Goal: Navigation & Orientation: Find specific page/section

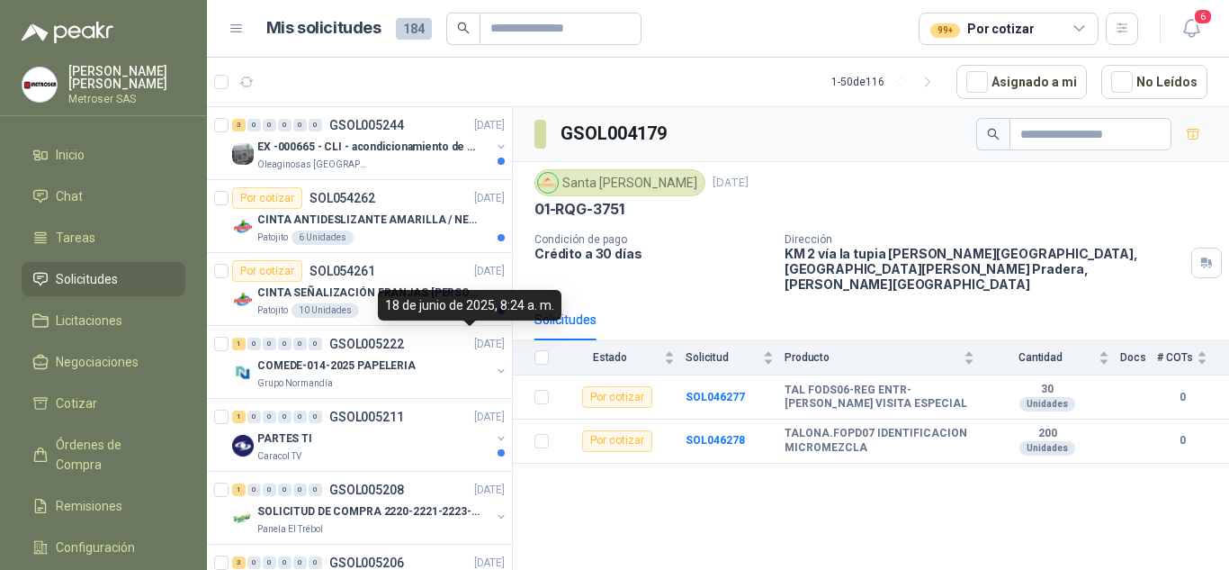
scroll to position [2045, 0]
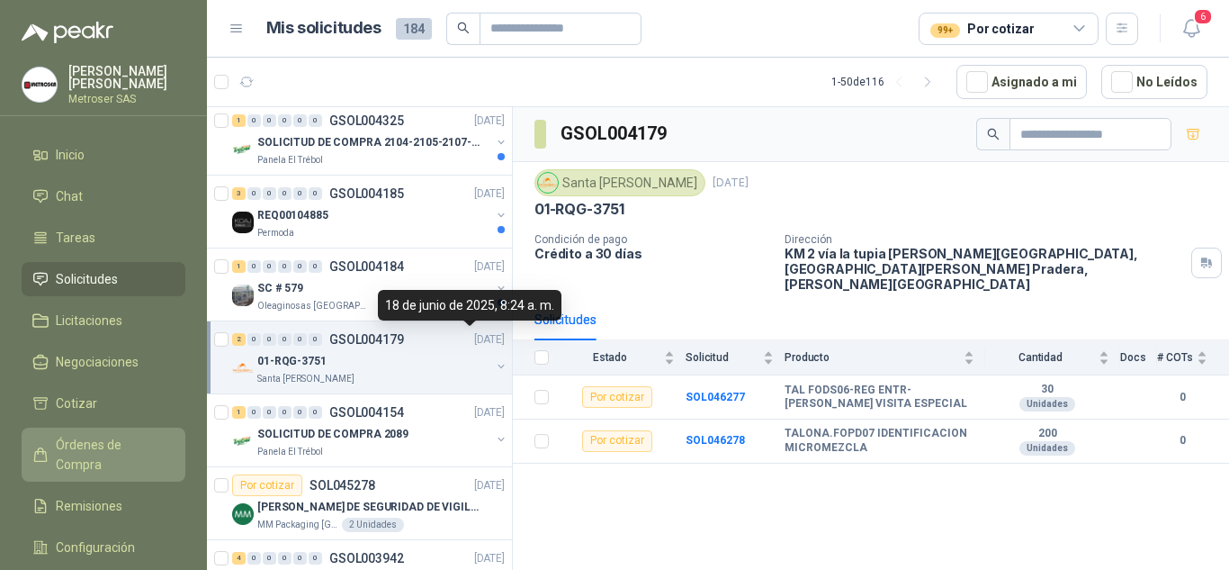
click at [102, 445] on span "Órdenes de Compra" at bounding box center [112, 455] width 112 height 40
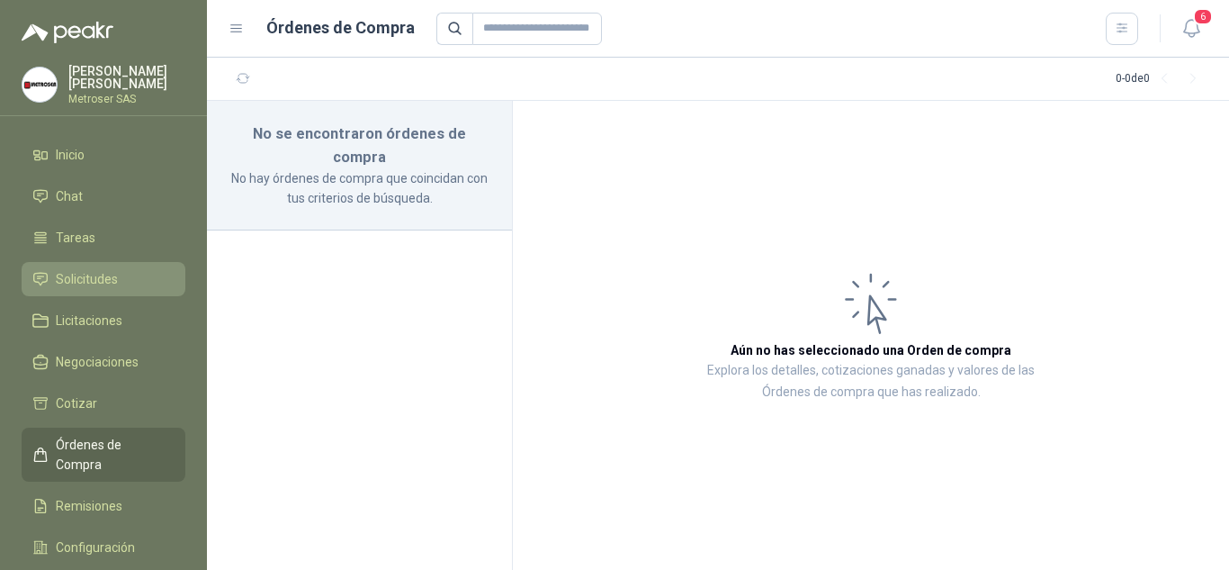
click at [96, 286] on span "Solicitudes" at bounding box center [87, 279] width 62 height 20
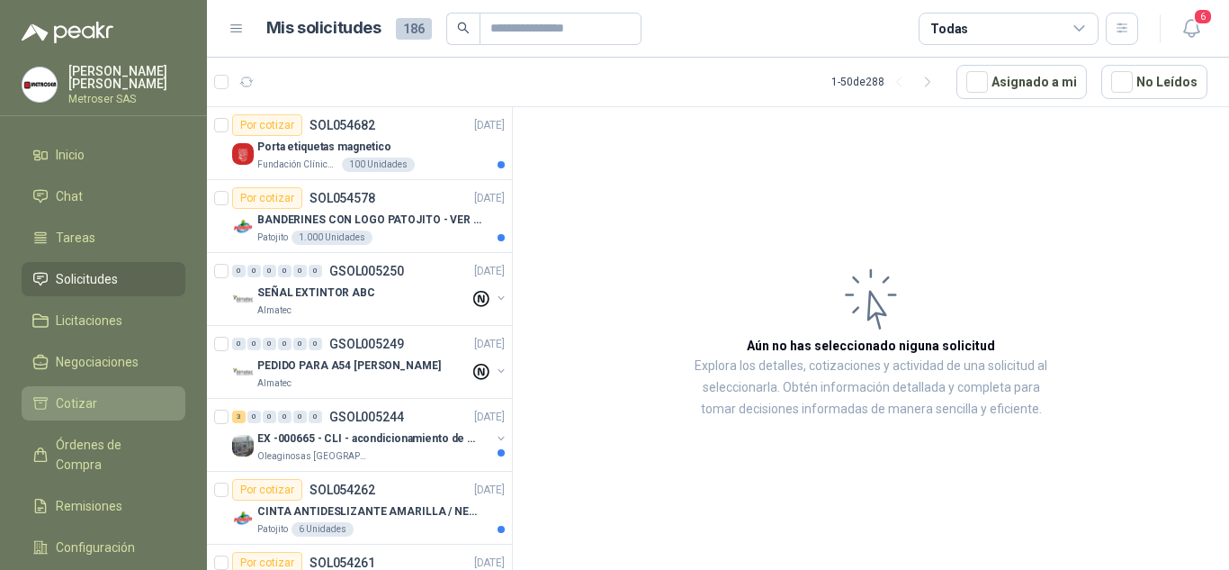
click at [85, 408] on span "Cotizar" at bounding box center [76, 403] width 41 height 20
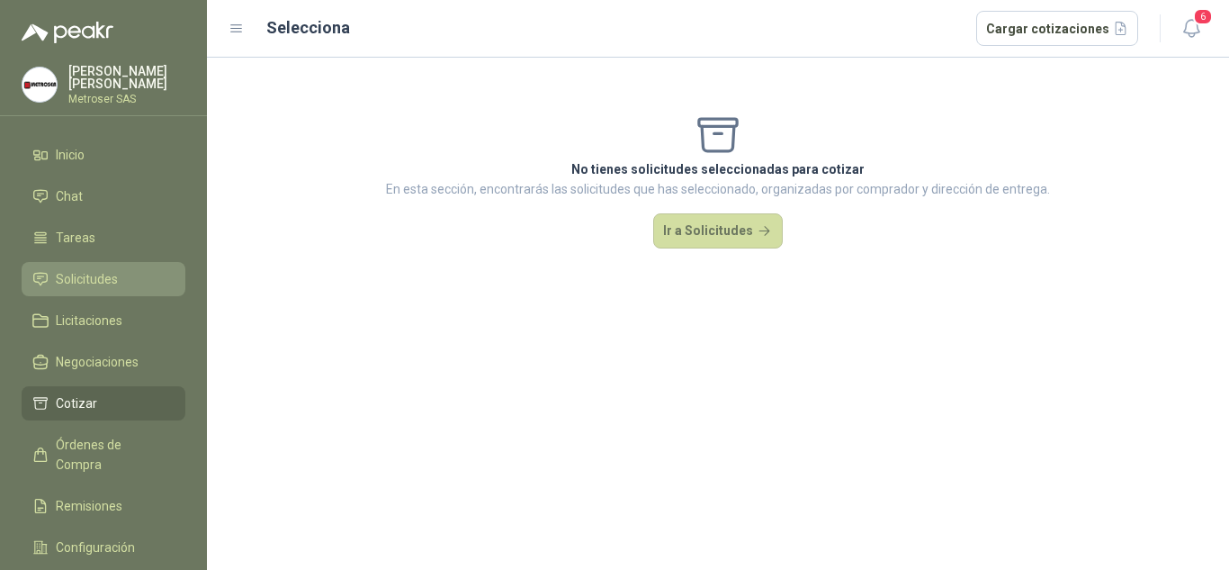
click at [95, 286] on span "Solicitudes" at bounding box center [87, 279] width 62 height 20
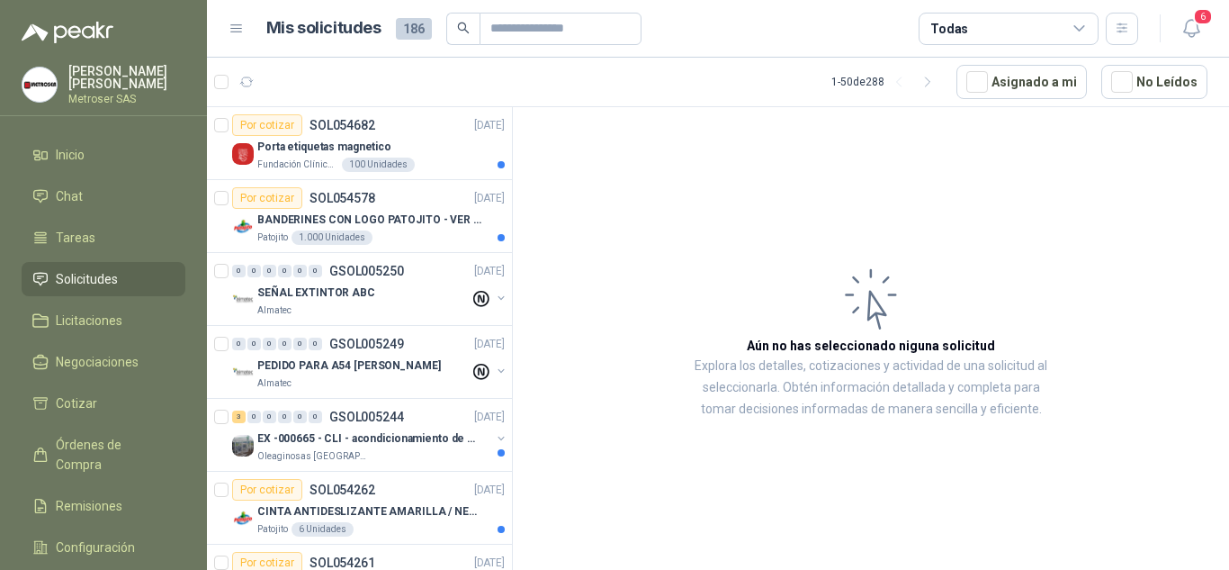
click at [1082, 26] on icon at bounding box center [1080, 29] width 16 height 16
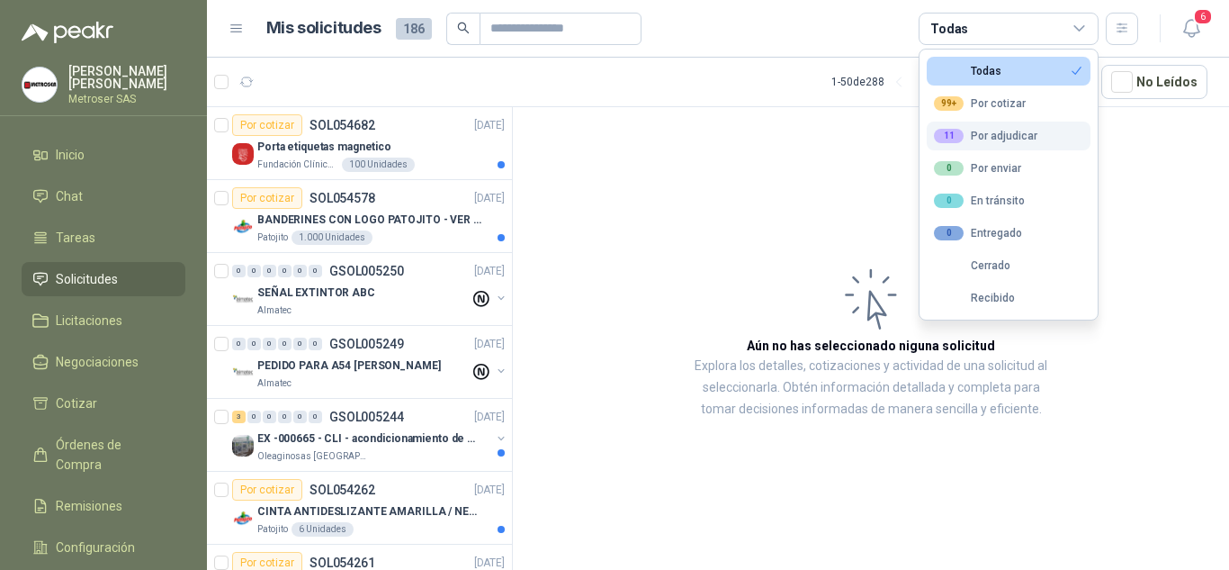
click at [1005, 138] on div "11 Por adjudicar" at bounding box center [985, 136] width 103 height 14
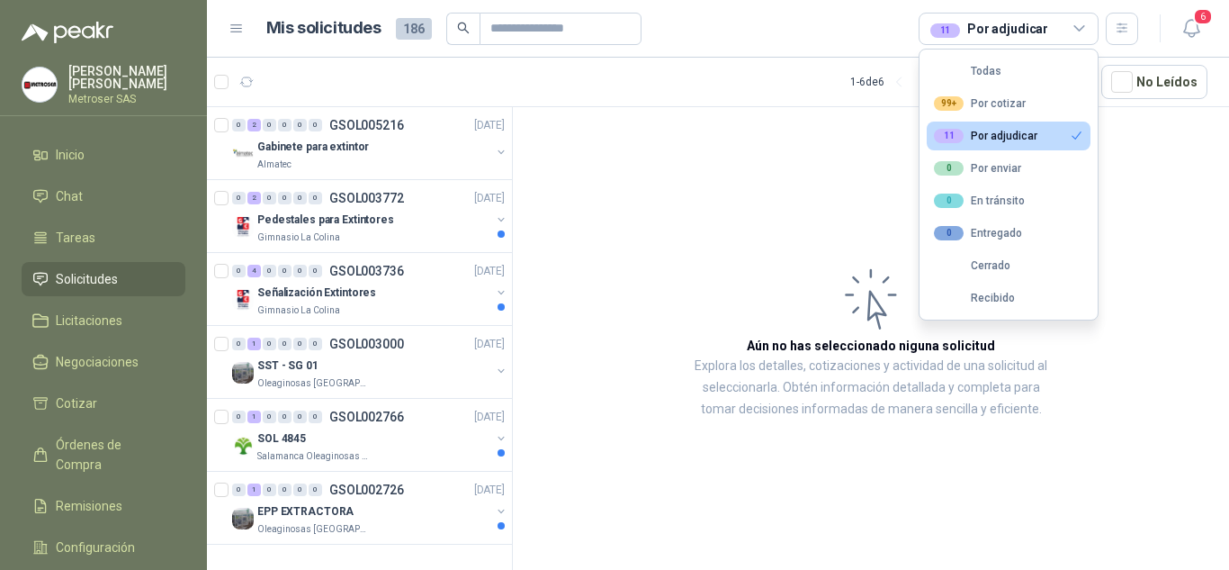
click at [731, 32] on article "Mis solicitudes 186 11 Por adjudicar" at bounding box center [702, 29] width 873 height 32
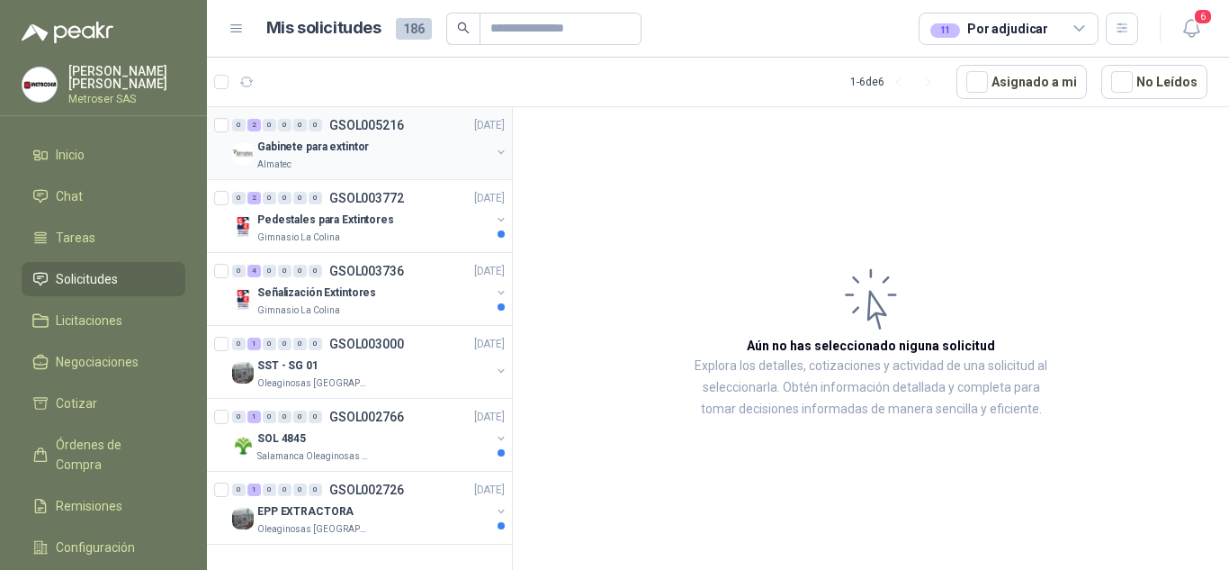
click at [387, 147] on div "Gabinete para extintor" at bounding box center [373, 147] width 233 height 22
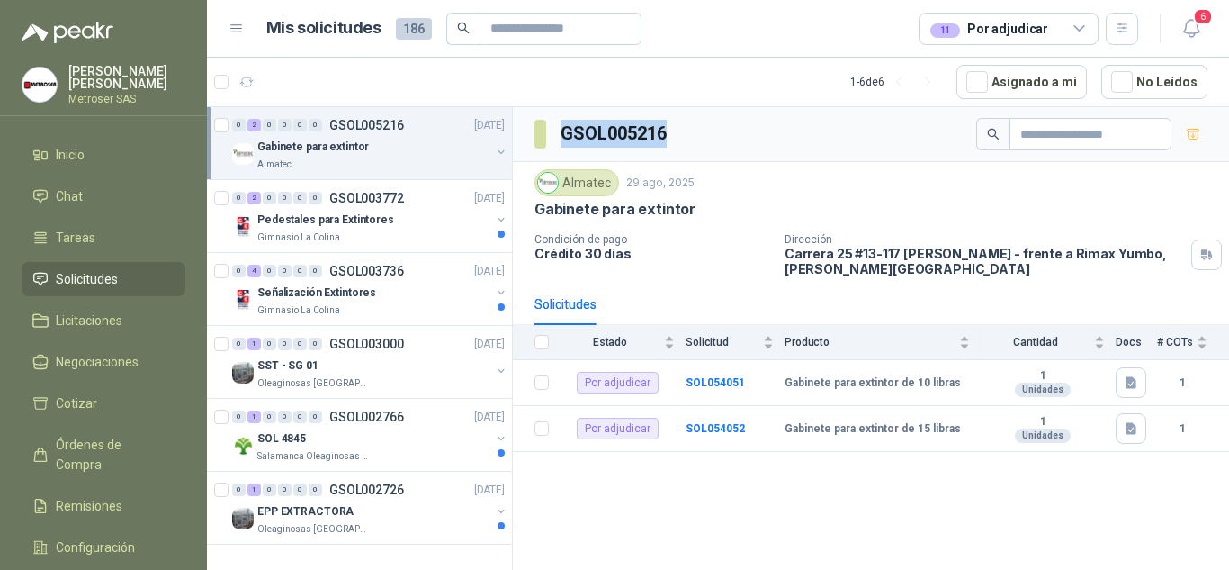
drag, startPoint x: 563, startPoint y: 134, endPoint x: 671, endPoint y: 132, distance: 108.0
click at [671, 132] on div "GSOL005216" at bounding box center [871, 134] width 716 height 55
copy h3 "GSOL005216"
